Goal: Answer question/provide support: Answer question/provide support

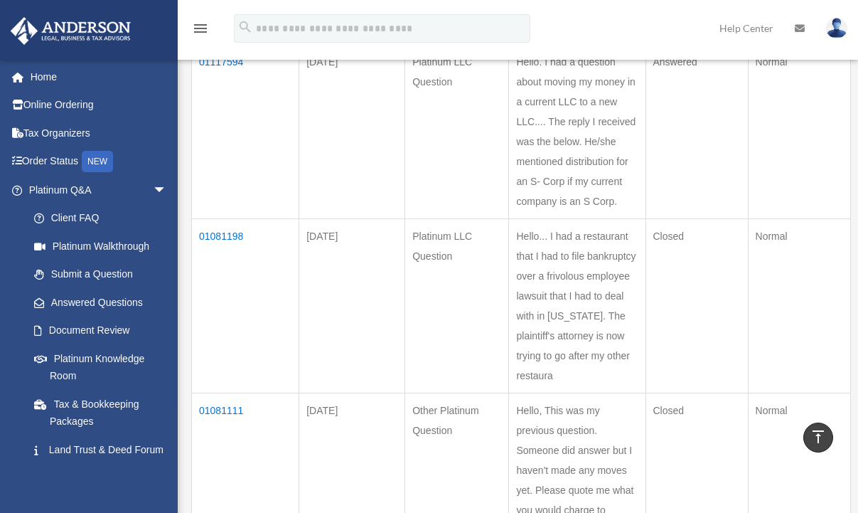
scroll to position [142, 0]
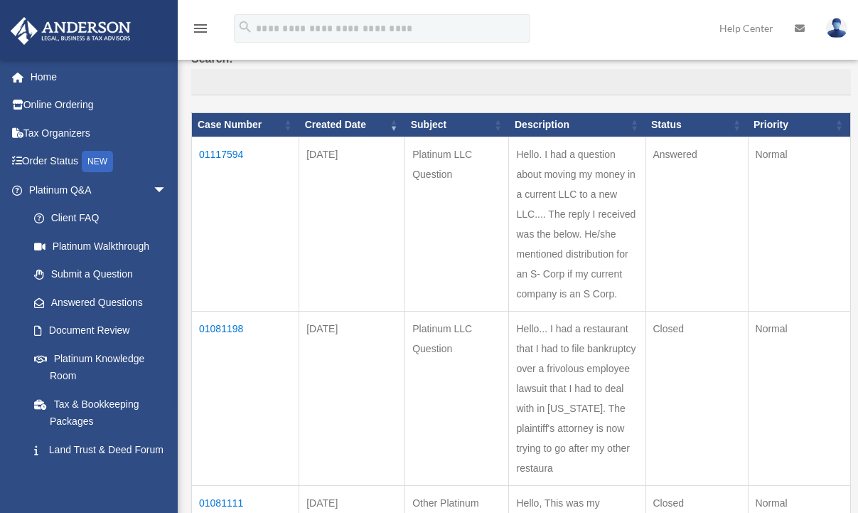
click at [215, 150] on td "01117594" at bounding box center [245, 224] width 107 height 174
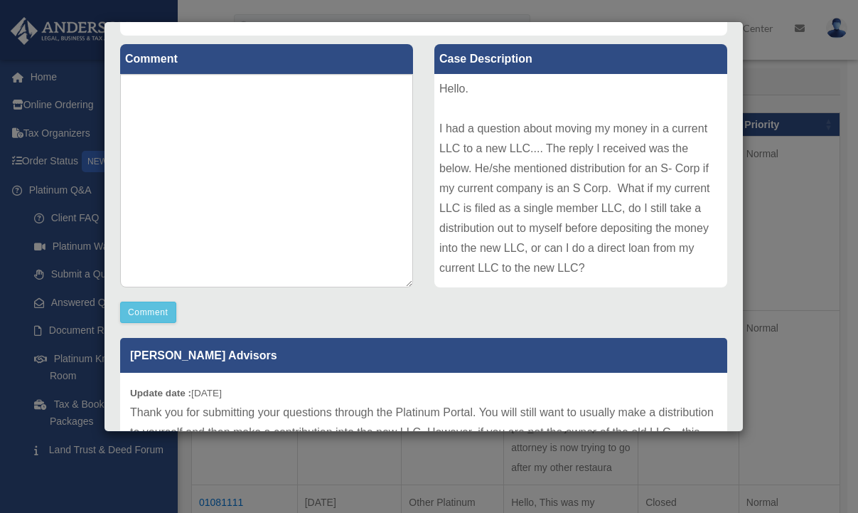
scroll to position [71, 0]
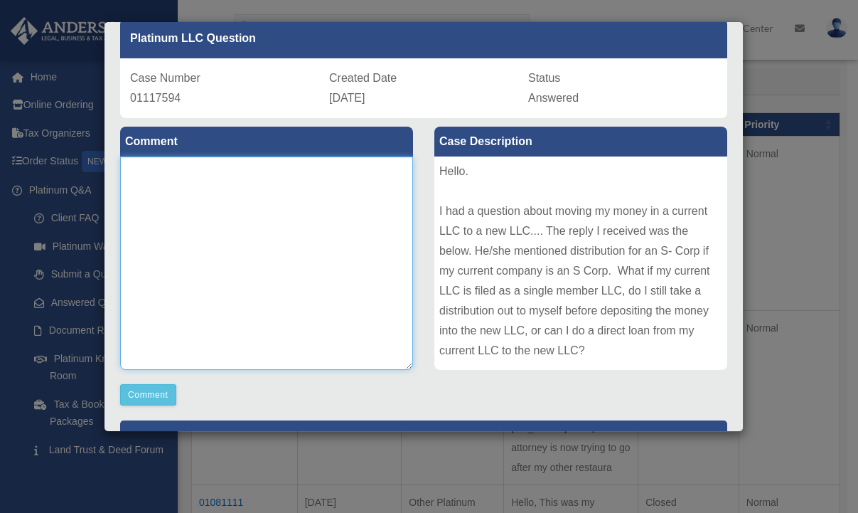
click at [262, 223] on textarea at bounding box center [266, 262] width 293 height 213
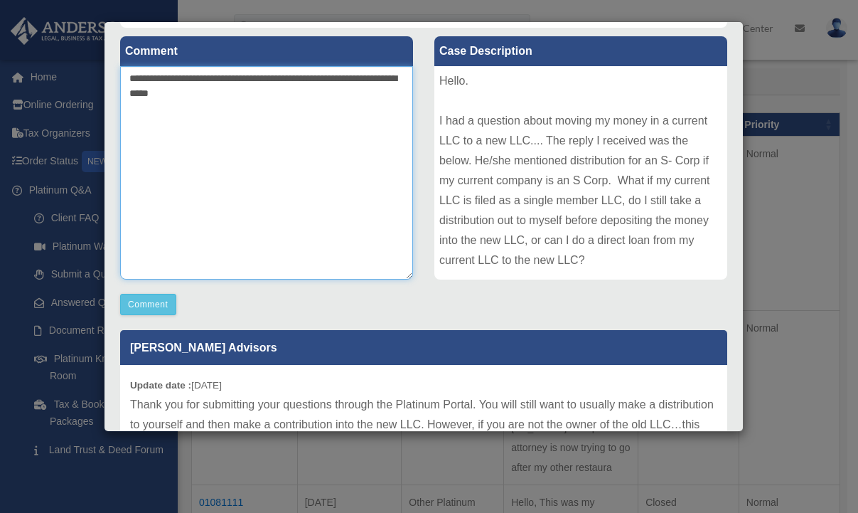
scroll to position [144, 0]
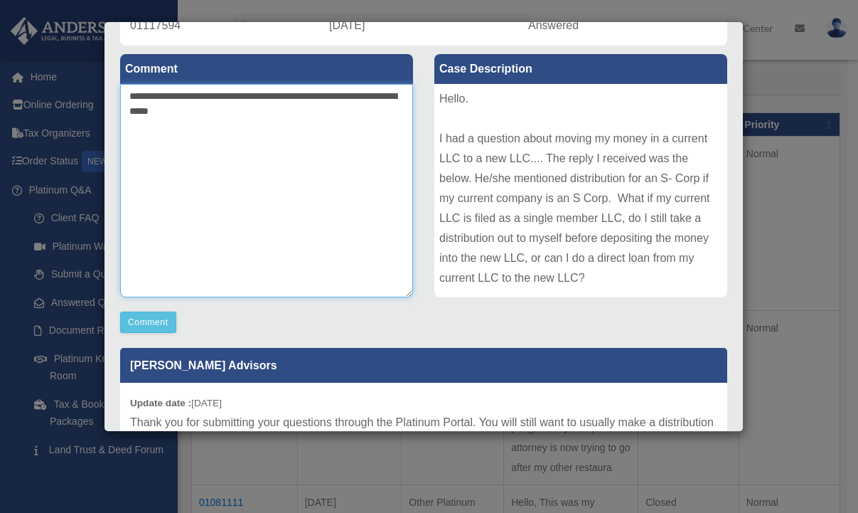
drag, startPoint x: 219, startPoint y: 100, endPoint x: 225, endPoint y: 87, distance: 14.3
click at [215, 96] on textarea "**********" at bounding box center [266, 190] width 293 height 213
click at [360, 111] on textarea "**********" at bounding box center [266, 190] width 293 height 213
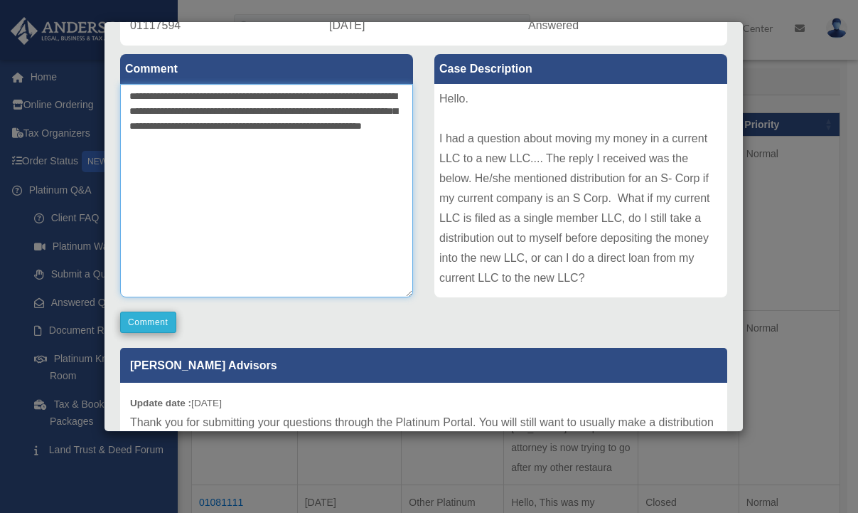
type textarea "**********"
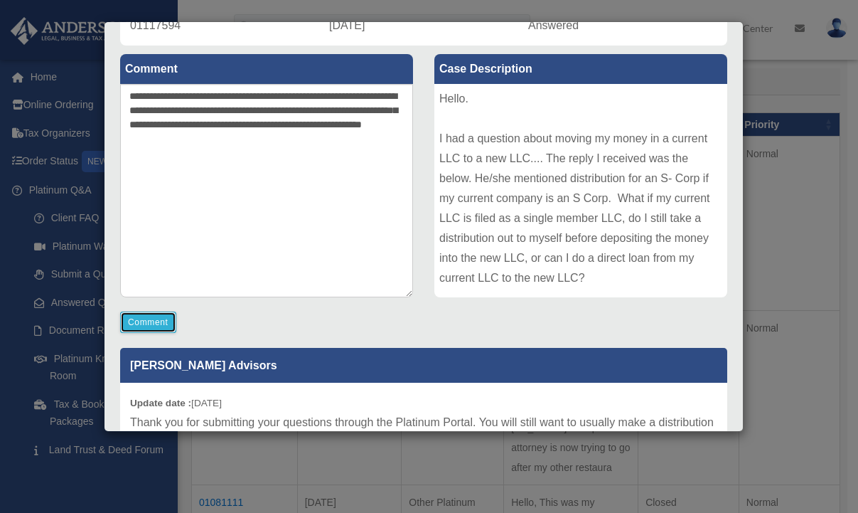
click at [153, 324] on button "Comment" at bounding box center [148, 321] width 56 height 21
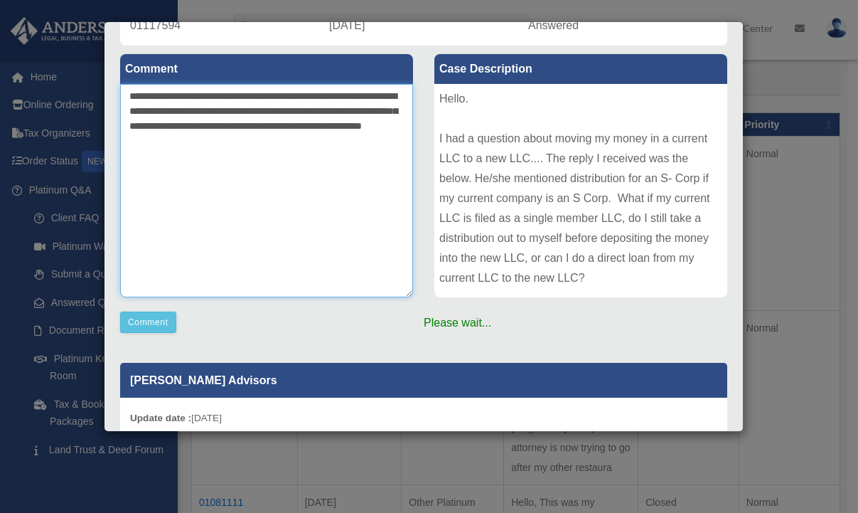
click at [378, 149] on textarea "**********" at bounding box center [266, 190] width 293 height 213
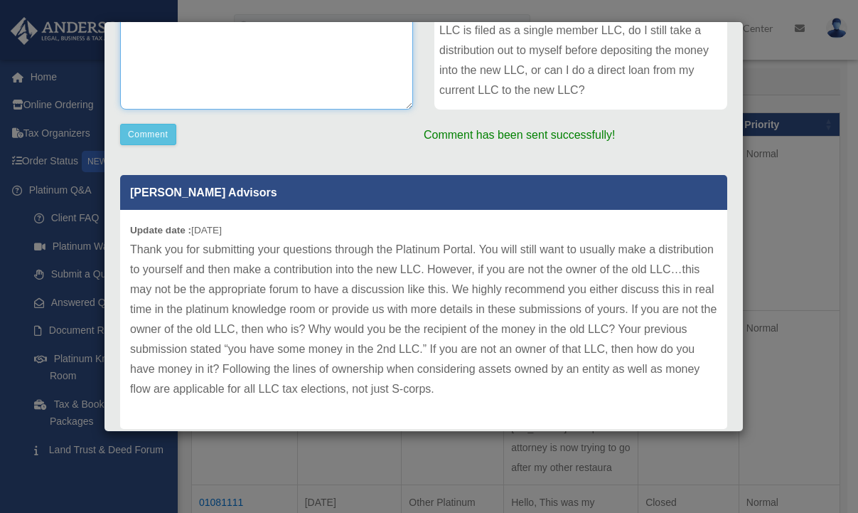
scroll to position [372, 0]
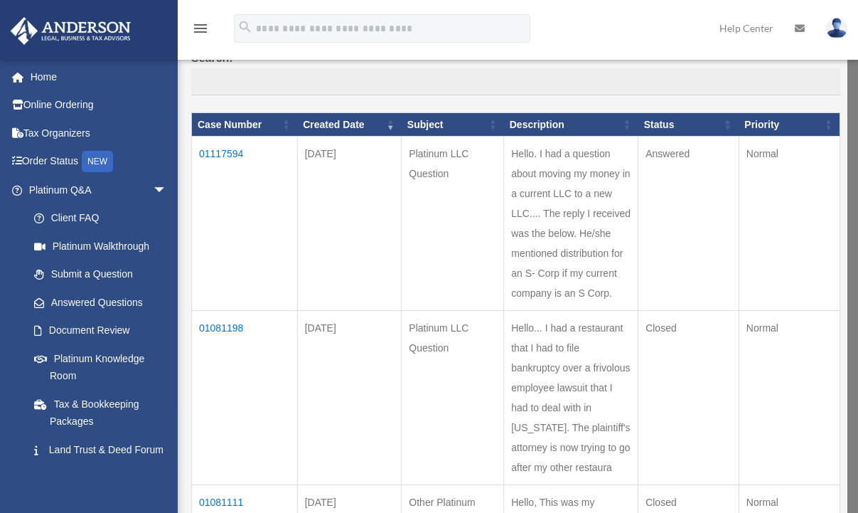
drag, startPoint x: 740, startPoint y: 183, endPoint x: 720, endPoint y: 326, distance: 145.0
click at [237, 151] on td "01117594" at bounding box center [245, 224] width 106 height 174
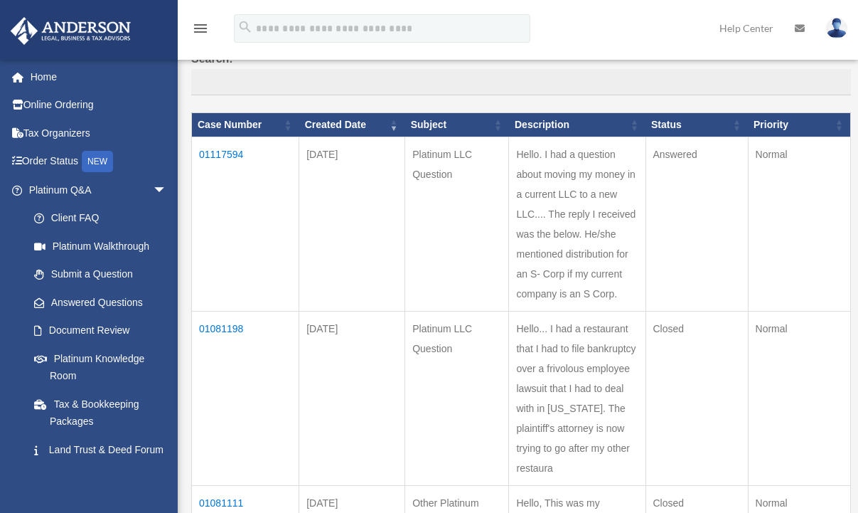
click at [222, 151] on td "01117594" at bounding box center [245, 224] width 107 height 174
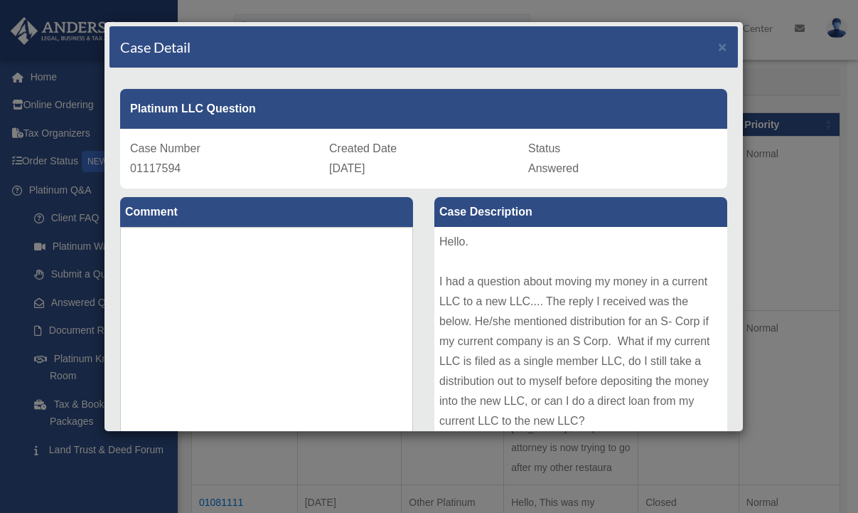
scroll to position [0, 0]
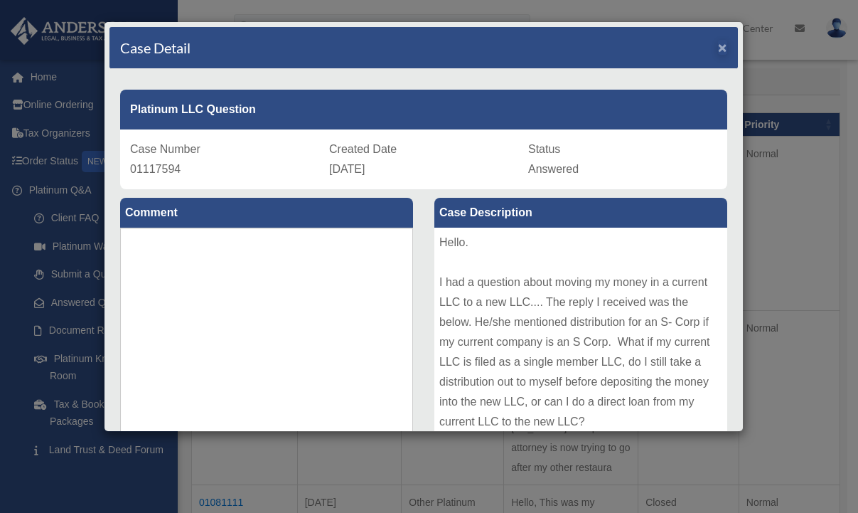
click at [717, 49] on div "Case Detail ×" at bounding box center [424, 48] width 629 height 42
click at [718, 50] on span "×" at bounding box center [722, 47] width 9 height 16
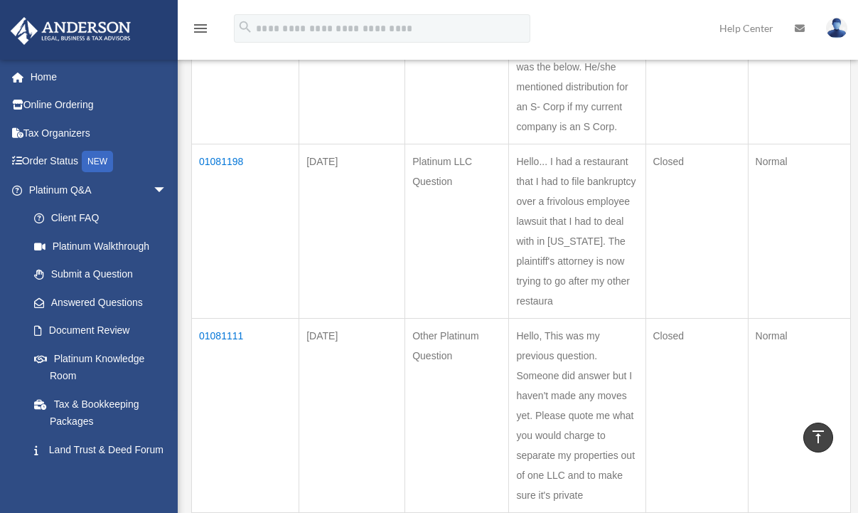
scroll to position [284, 0]
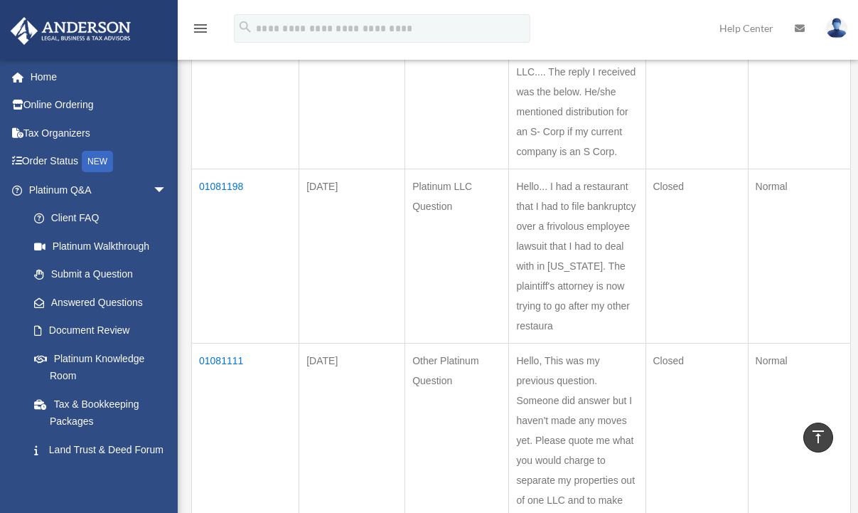
click at [226, 185] on td "01081198" at bounding box center [245, 256] width 107 height 174
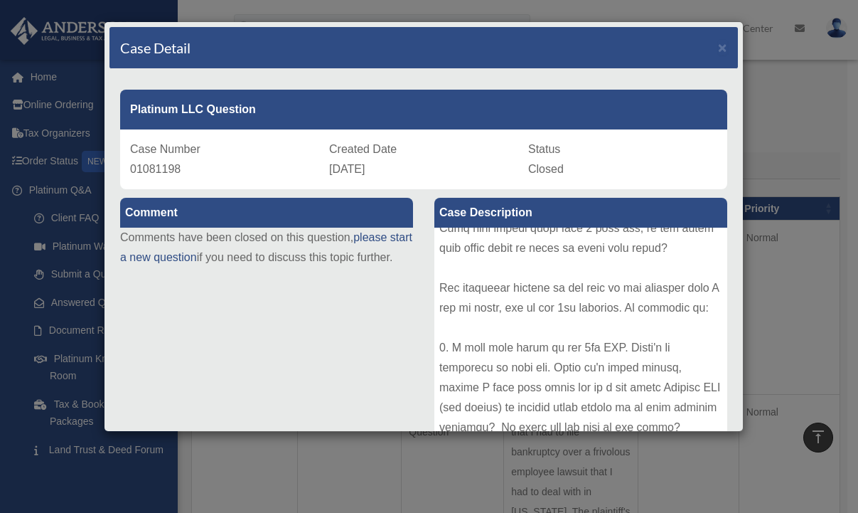
scroll to position [0, 0]
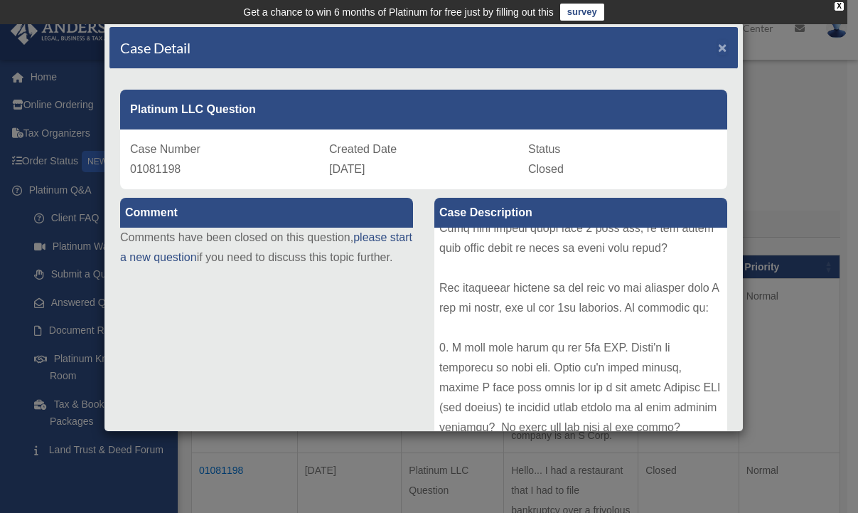
click at [718, 51] on span "×" at bounding box center [722, 47] width 9 height 16
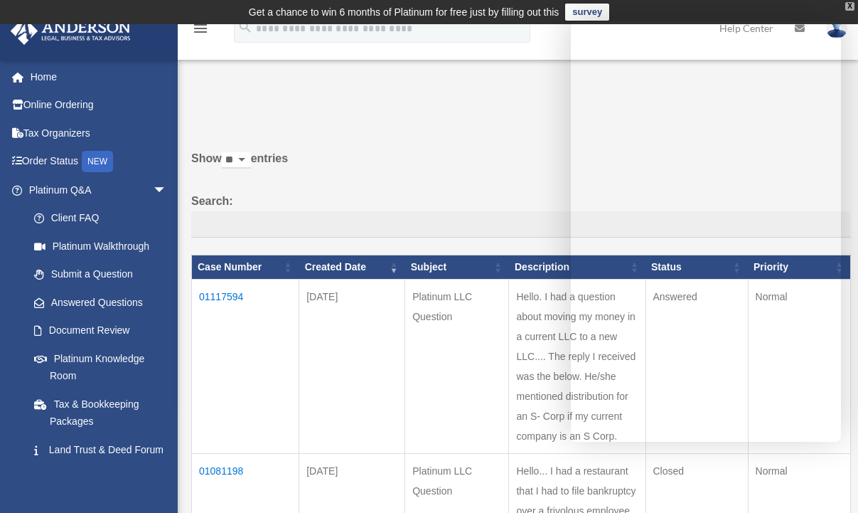
click at [853, 6] on div "X" at bounding box center [849, 6] width 9 height 9
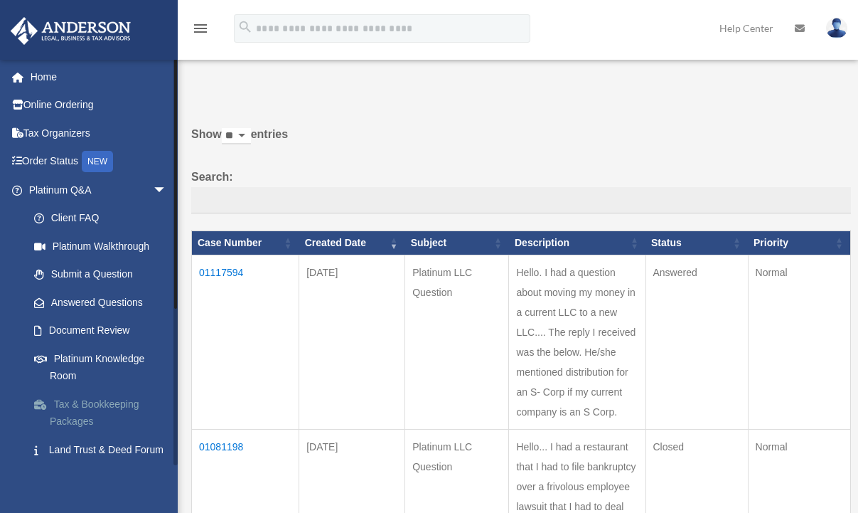
click at [93, 409] on link "Tax & Bookkeeping Packages" at bounding box center [104, 413] width 169 height 46
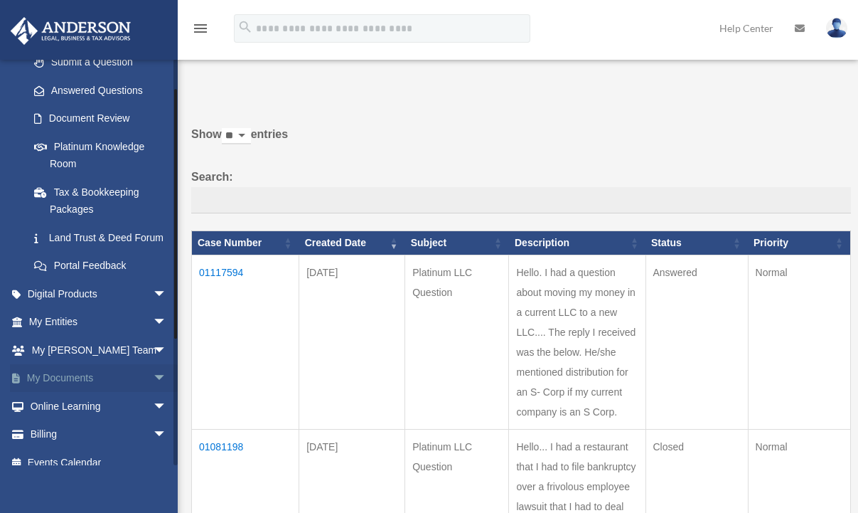
scroll to position [213, 0]
click at [112, 237] on link "Land Trust & Deed Forum" at bounding box center [104, 236] width 169 height 28
click at [102, 233] on link "Land Trust & Deed Forum" at bounding box center [104, 236] width 169 height 28
